Goal: Find specific page/section: Find specific page/section

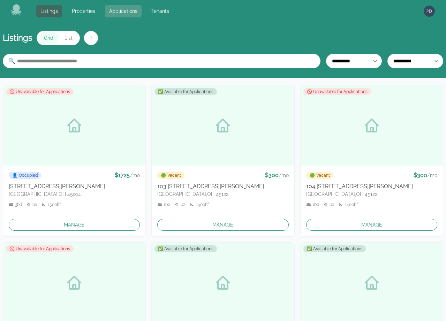
click at [117, 12] on link "Applications" at bounding box center [123, 11] width 37 height 13
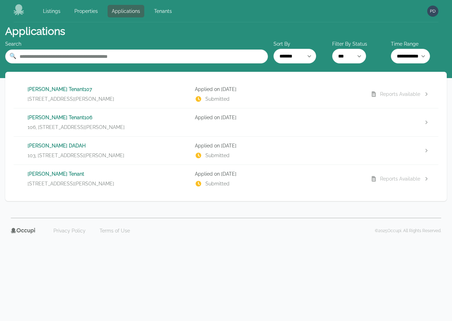
click at [164, 122] on div "[PERSON_NAME] Tenant106 [STREET_ADDRESS][PERSON_NAME]" at bounding box center [109, 122] width 162 height 17
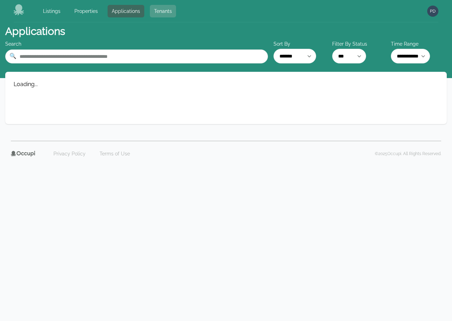
click at [166, 12] on link "Tenants" at bounding box center [163, 11] width 26 height 13
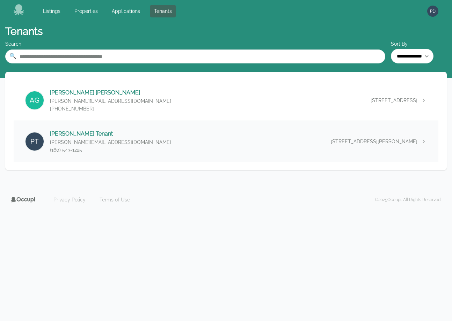
click at [74, 144] on p "[PERSON_NAME][EMAIL_ADDRESS][DOMAIN_NAME]" at bounding box center [110, 142] width 121 height 7
select select "*"
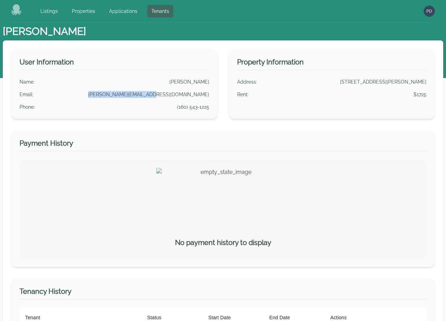
drag, startPoint x: 207, startPoint y: 96, endPoint x: 149, endPoint y: 95, distance: 58.3
click at [149, 95] on div "User Information Name : [PERSON_NAME] Email : [PERSON_NAME][EMAIL_ADDRESS][DOMA…" at bounding box center [114, 84] width 207 height 70
click at [424, 10] on img "button" at bounding box center [429, 11] width 11 height 11
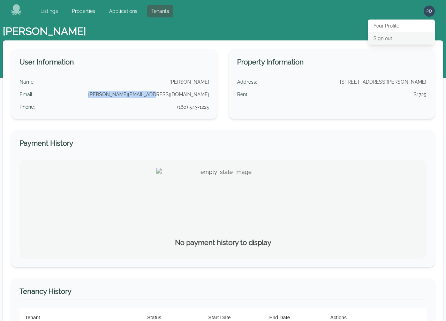
click at [392, 38] on button "Sign out" at bounding box center [401, 38] width 67 height 13
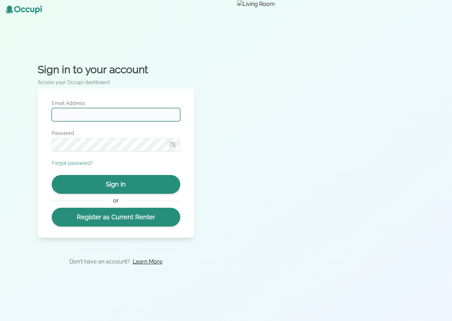
click at [137, 117] on input "Email Address" at bounding box center [116, 114] width 128 height 13
paste input "**********"
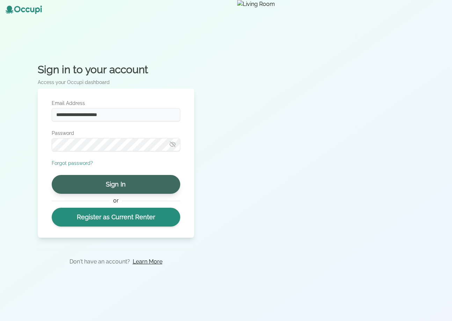
type input "**********"
click at [125, 182] on button "Sign In" at bounding box center [116, 184] width 128 height 19
